Goal: Task Accomplishment & Management: Use online tool/utility

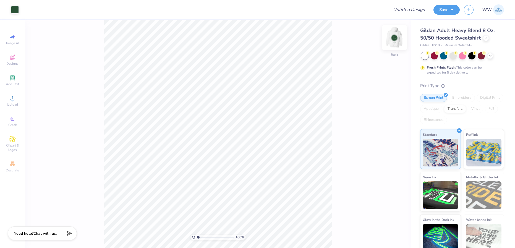
click at [399, 39] on img at bounding box center [395, 38] width 22 height 22
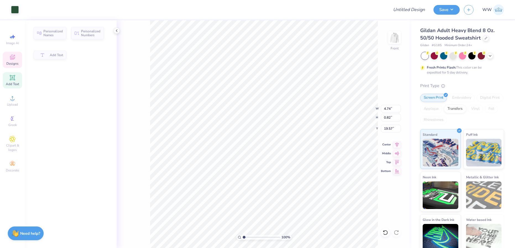
type input "4.74"
type input "0.82"
type input "19.57"
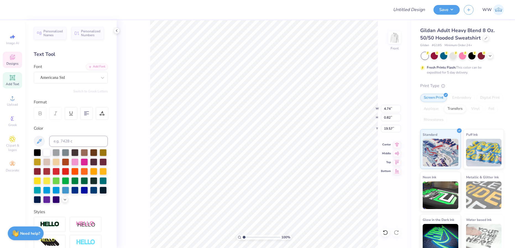
scroll to position [5, 1]
type textarea "fall 2025"
type input "5.49"
type input "2.40"
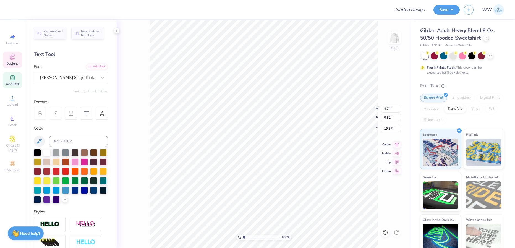
type input "11.44"
type textarea "Aephi"
click at [15, 10] on div at bounding box center [15, 9] width 8 height 8
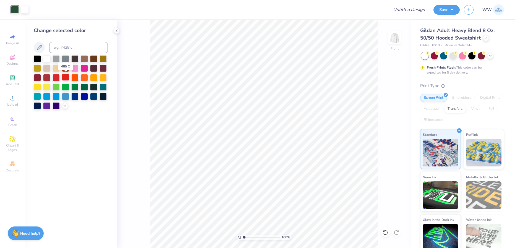
click at [63, 78] on div at bounding box center [65, 77] width 7 height 7
click at [484, 39] on div at bounding box center [486, 38] width 6 height 6
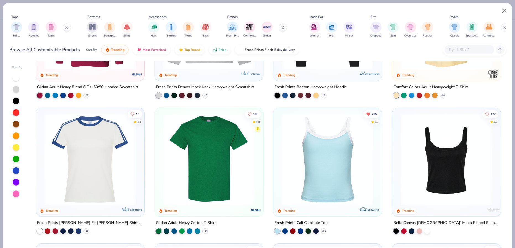
scroll to position [91, 0]
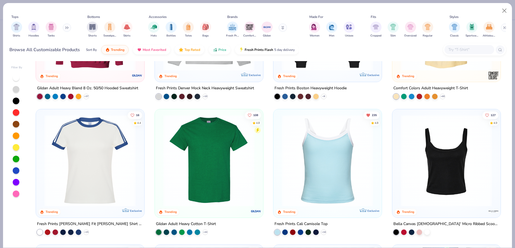
click at [101, 154] on div "216 4.8 Trending Gildan Adult Heavy Blend 8 Oz. 50/50 Hooded Sweatshirt + 37 78…" at bounding box center [268, 154] width 475 height 187
click at [82, 149] on img at bounding box center [89, 161] width 97 height 92
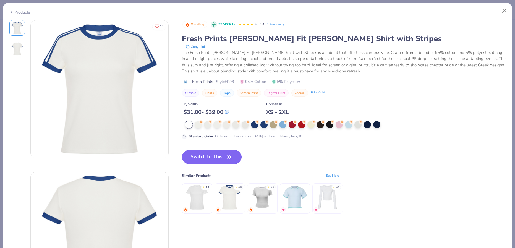
click at [228, 159] on icon "button" at bounding box center [229, 157] width 8 height 8
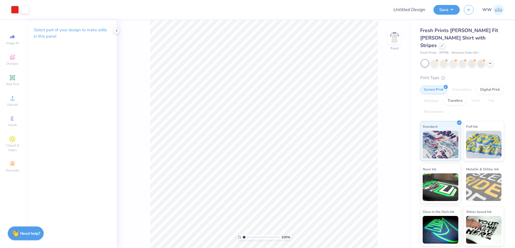
click at [314, 248] on html "Art colors Design Title Save WW Image AI Designs Add Text Upload Greek Clipart …" at bounding box center [257, 124] width 515 height 248
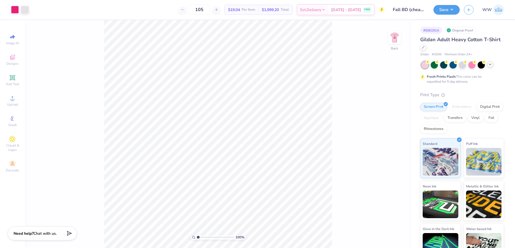
click at [490, 66] on icon at bounding box center [490, 64] width 4 height 4
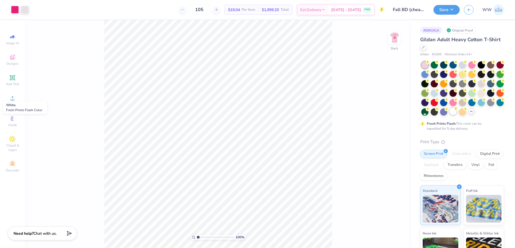
click at [450, 115] on div at bounding box center [453, 111] width 7 height 7
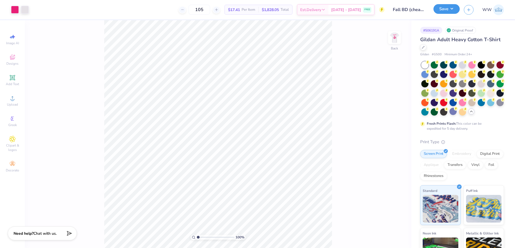
click at [440, 11] on button "Save" at bounding box center [447, 9] width 26 height 10
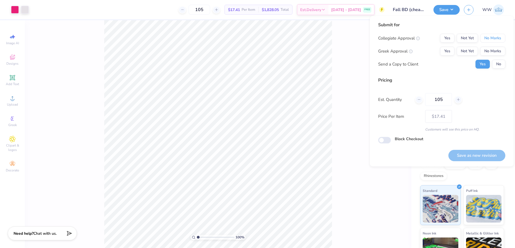
drag, startPoint x: 484, startPoint y: 38, endPoint x: 463, endPoint y: 46, distance: 22.8
click at [484, 38] on button "No Marks" at bounding box center [492, 38] width 25 height 9
click at [444, 48] on button "Yes" at bounding box center [447, 51] width 14 height 9
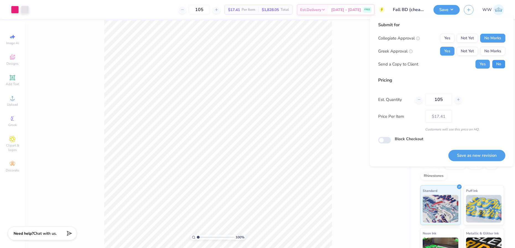
click at [497, 64] on button "No" at bounding box center [498, 64] width 13 height 9
click at [479, 158] on button "Save as new revision" at bounding box center [477, 155] width 57 height 11
click at [479, 158] on div "Save as new revision" at bounding box center [477, 155] width 57 height 11
type input "$17.41"
